Goal: Information Seeking & Learning: Learn about a topic

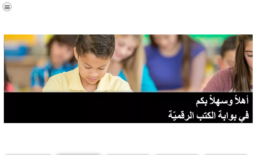
scroll to position [128, 0]
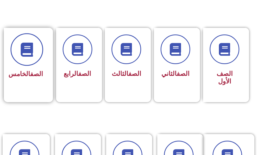
click at [26, 60] on span at bounding box center [26, 50] width 33 height 33
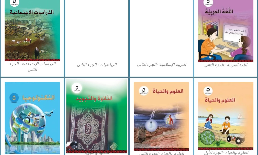
scroll to position [306, 0]
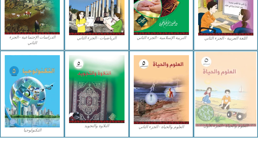
click at [224, 70] on img at bounding box center [225, 89] width 61 height 75
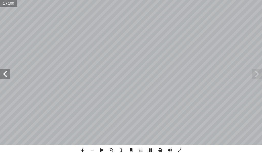
click at [5, 72] on span at bounding box center [5, 74] width 10 height 10
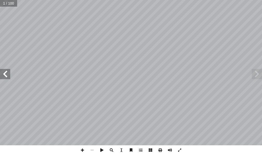
click at [5, 72] on span at bounding box center [5, 74] width 10 height 10
click at [5, 71] on span at bounding box center [5, 74] width 10 height 10
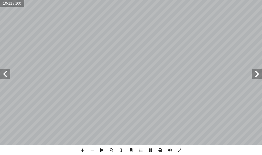
click at [5, 71] on span at bounding box center [5, 74] width 10 height 10
click at [7, 77] on span at bounding box center [5, 74] width 10 height 10
click at [7, 72] on span at bounding box center [5, 74] width 10 height 10
click at [6, 70] on span at bounding box center [5, 74] width 10 height 10
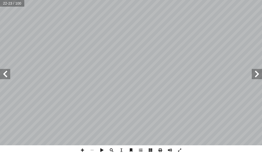
click at [7, 70] on div "١٨ ١ . ._____________________________________ ط؟ ّ خط ُ ل في الم ّ و أ ما المست…" at bounding box center [131, 73] width 262 height 146
click at [7, 71] on span at bounding box center [5, 74] width 10 height 10
click at [6, 73] on span at bounding box center [5, 74] width 10 height 10
click at [5, 71] on span at bounding box center [5, 74] width 10 height 10
drag, startPoint x: 4, startPoint y: 73, endPoint x: 2, endPoint y: 71, distance: 3.1
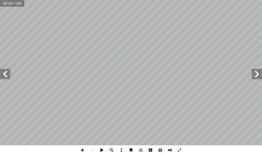
click at [4, 73] on span at bounding box center [5, 74] width 10 height 10
drag, startPoint x: 81, startPoint y: 151, endPoint x: 79, endPoint y: 148, distance: 3.8
click at [81, 150] on span at bounding box center [83, 151] width 10 height 10
